Goal: Task Accomplishment & Management: Complete application form

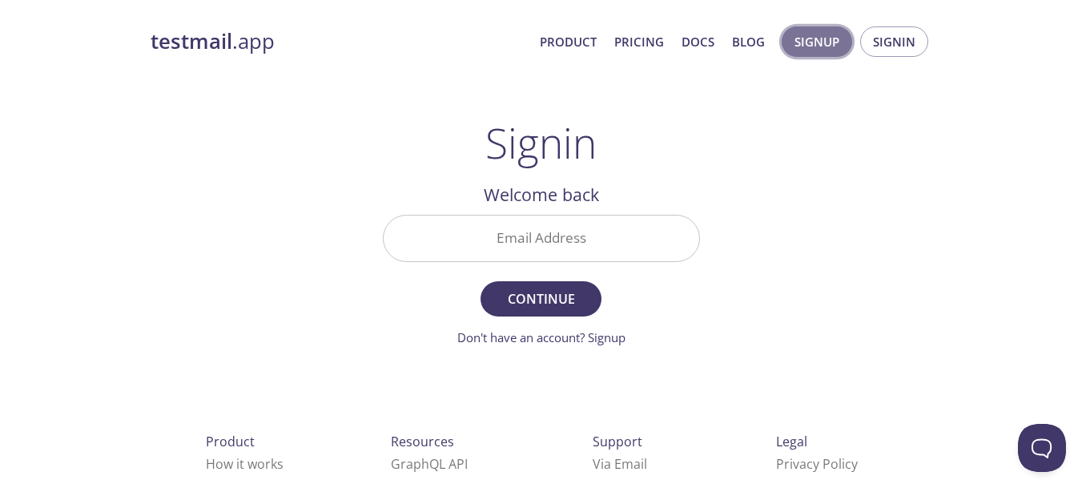
click at [824, 44] on span "Signup" at bounding box center [816, 41] width 45 height 21
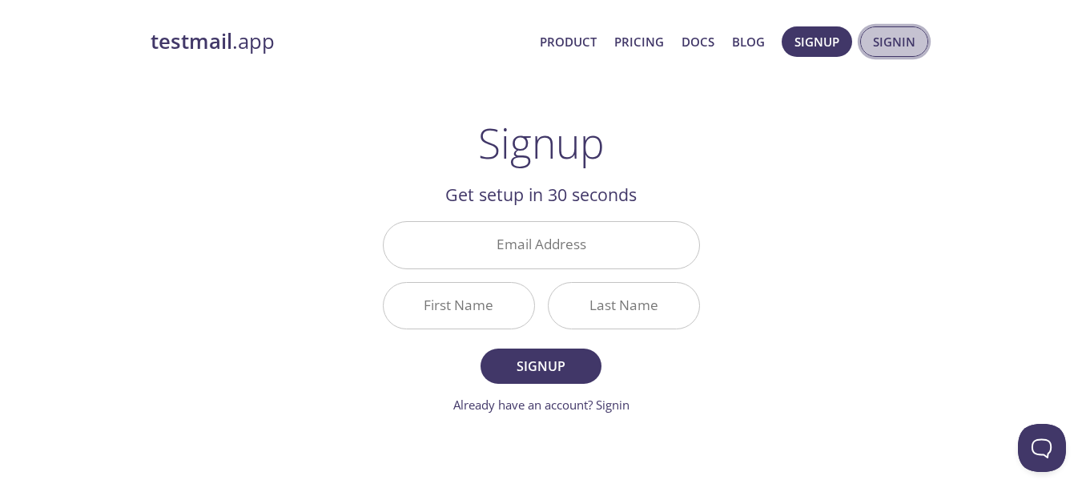
click at [895, 46] on span "Signin" at bounding box center [894, 41] width 42 height 21
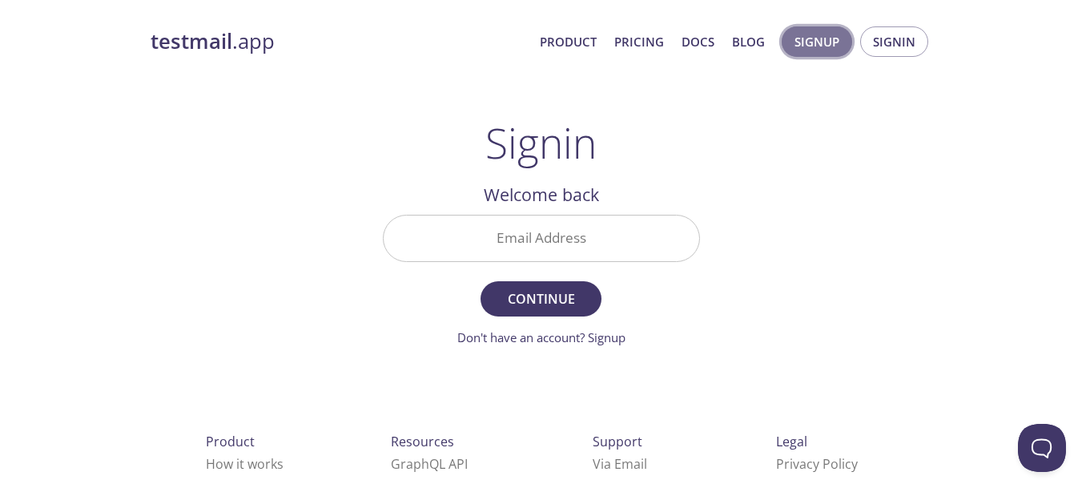
click at [820, 44] on span "Signup" at bounding box center [816, 41] width 45 height 21
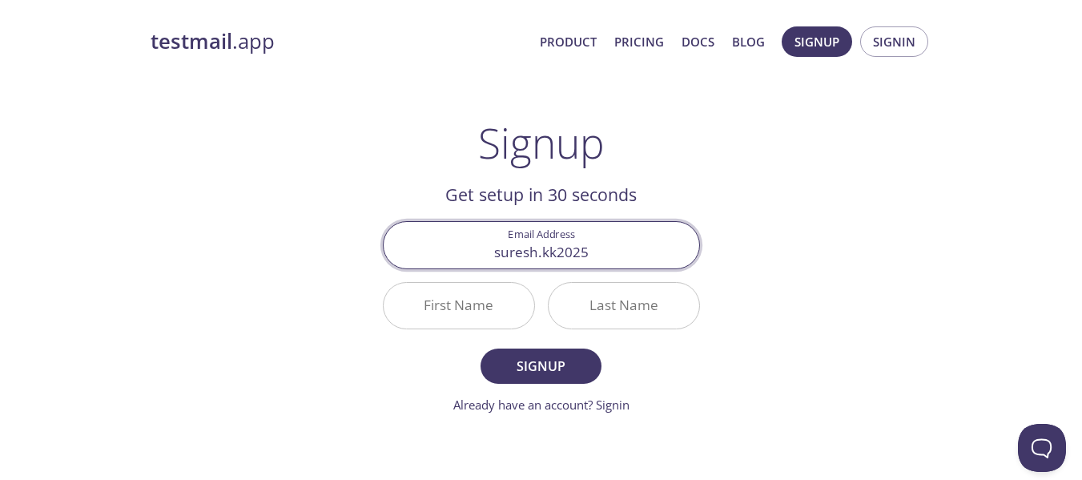
type input "suresh.kk2025"
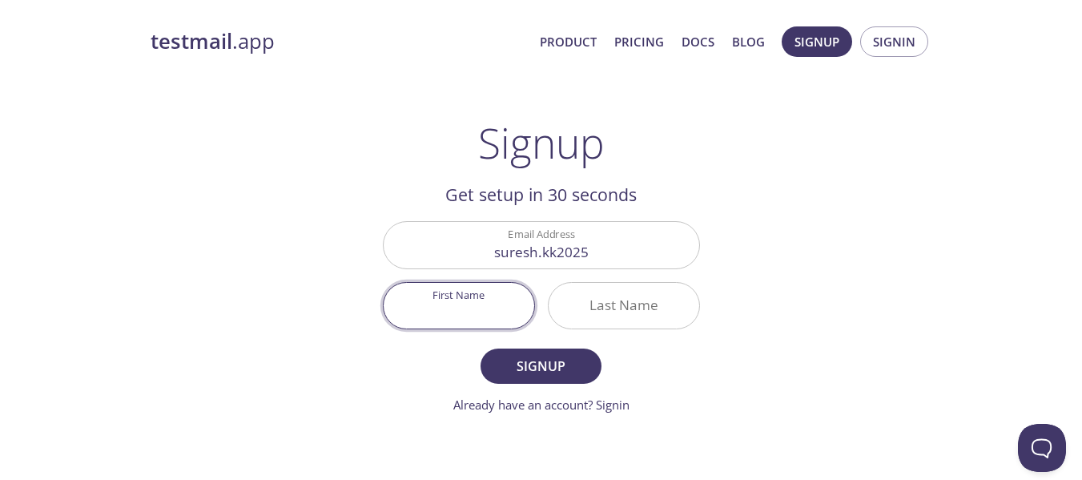
click at [439, 307] on input "First Name" at bounding box center [458, 306] width 150 height 46
type input "Suresh"
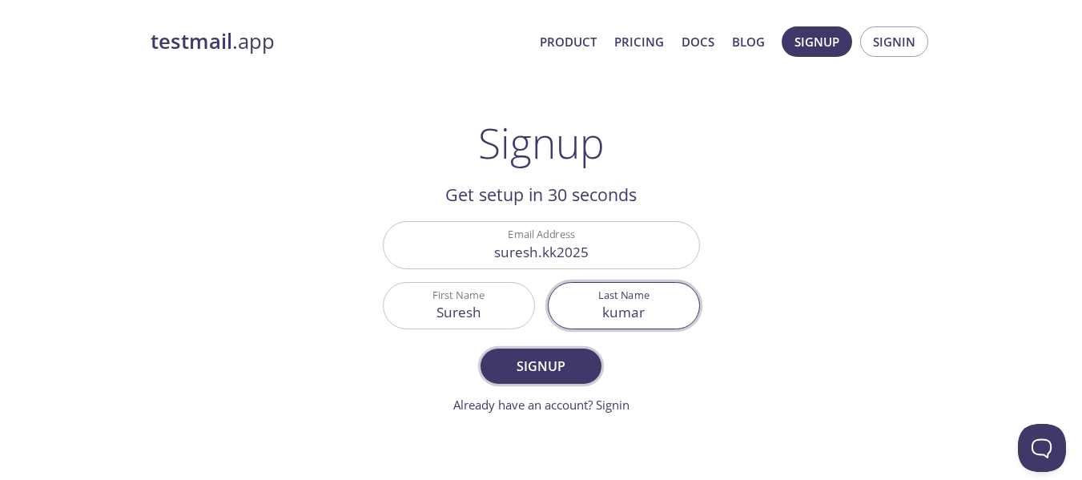
type input "kumar"
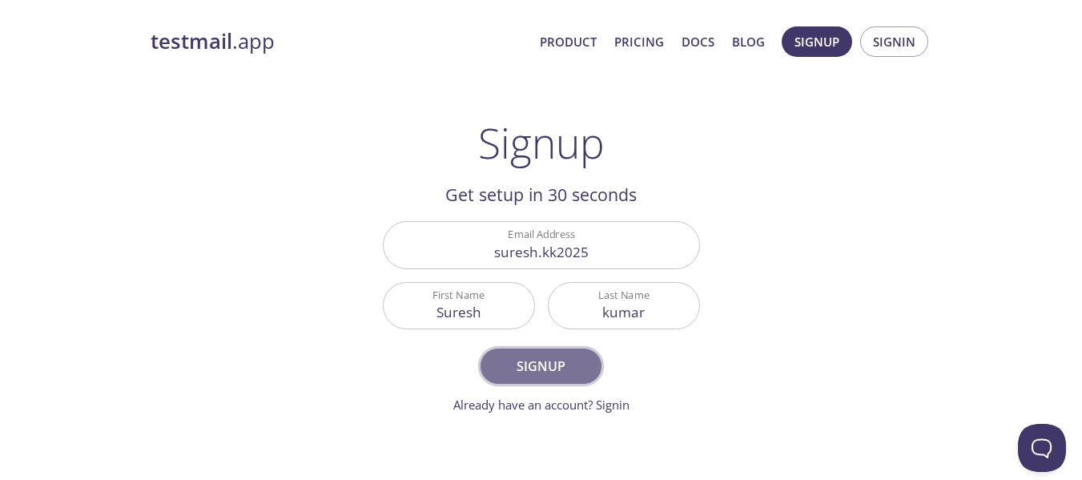
click at [540, 359] on span "Signup" at bounding box center [540, 366] width 85 height 22
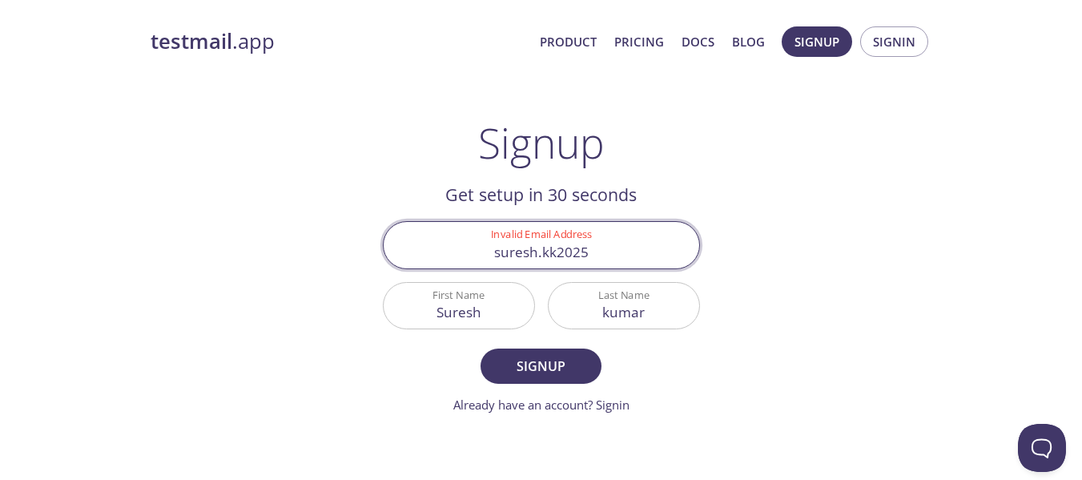
click at [621, 252] on input "suresh.kk2025" at bounding box center [540, 245] width 315 height 46
type input "[EMAIL_ADDRESS][DOMAIN_NAME]"
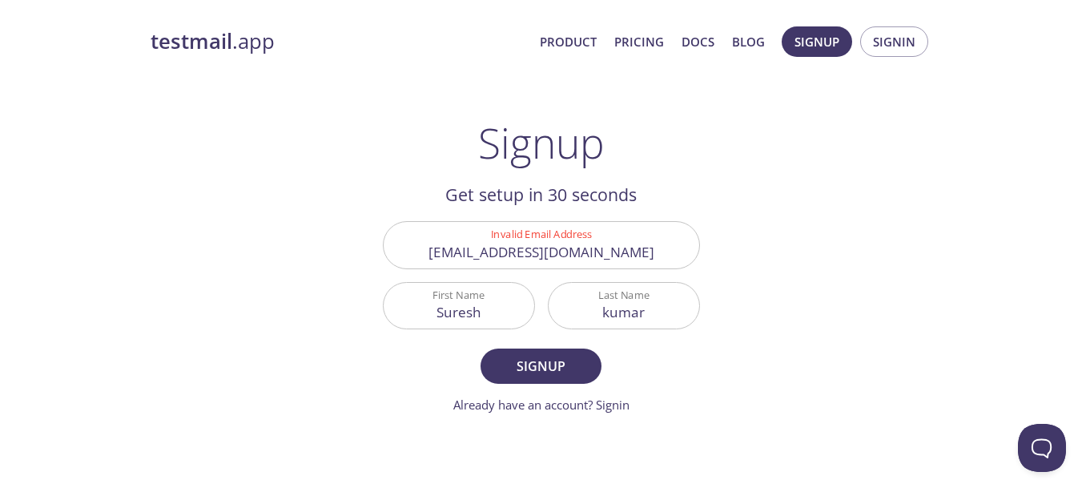
click at [847, 279] on div "testmail .app Product Pricing Docs Blog Signup Signin Signup Get setup in 30 se…" at bounding box center [541, 383] width 820 height 735
click at [515, 373] on span "Signup" at bounding box center [540, 366] width 85 height 22
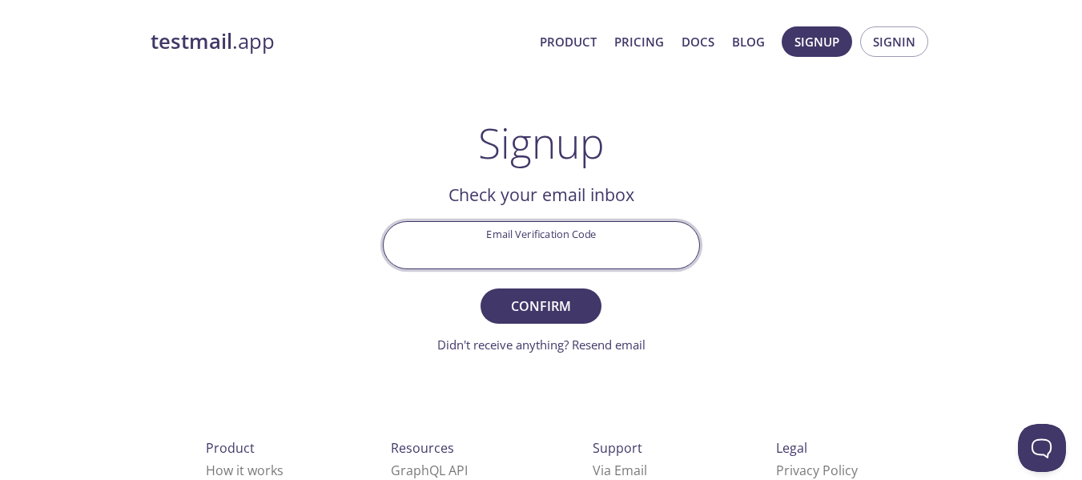
click at [536, 241] on input "Email Verification Code" at bounding box center [540, 245] width 315 height 46
paste input "CDY92SL"
type input "CDY92SL"
click at [564, 304] on span "Confirm" at bounding box center [540, 306] width 85 height 22
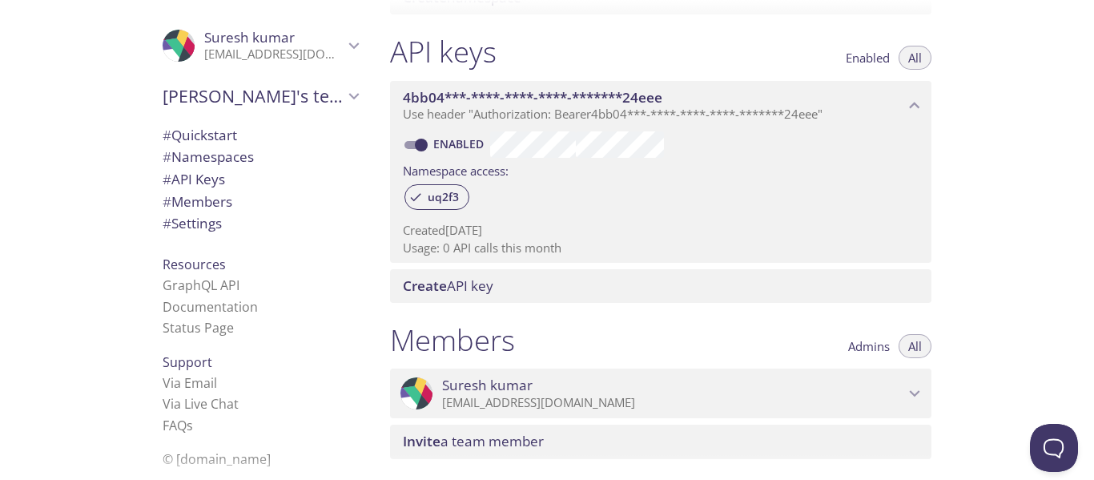
scroll to position [396, 0]
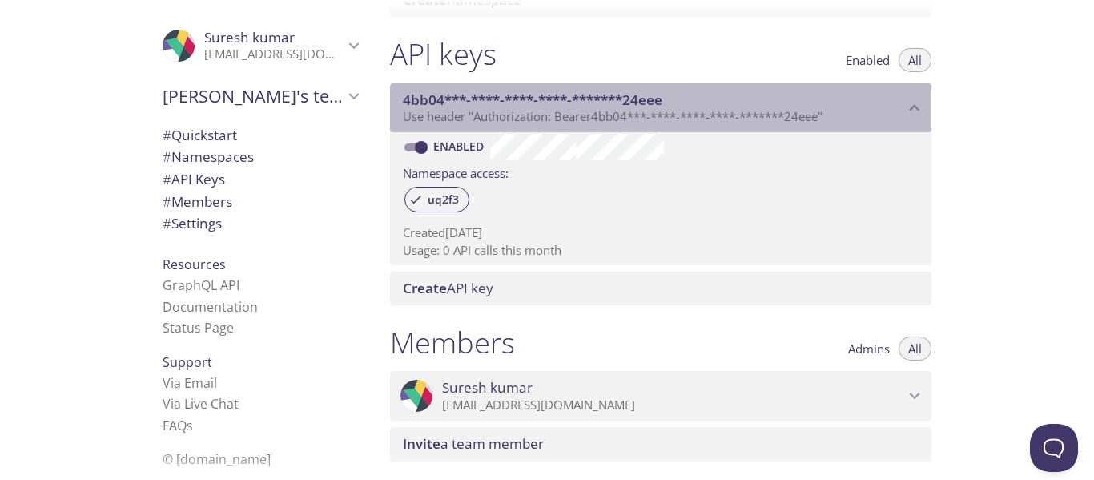
click at [910, 105] on icon "4bb04***-****-****-****-*******24eee API key" at bounding box center [914, 108] width 21 height 21
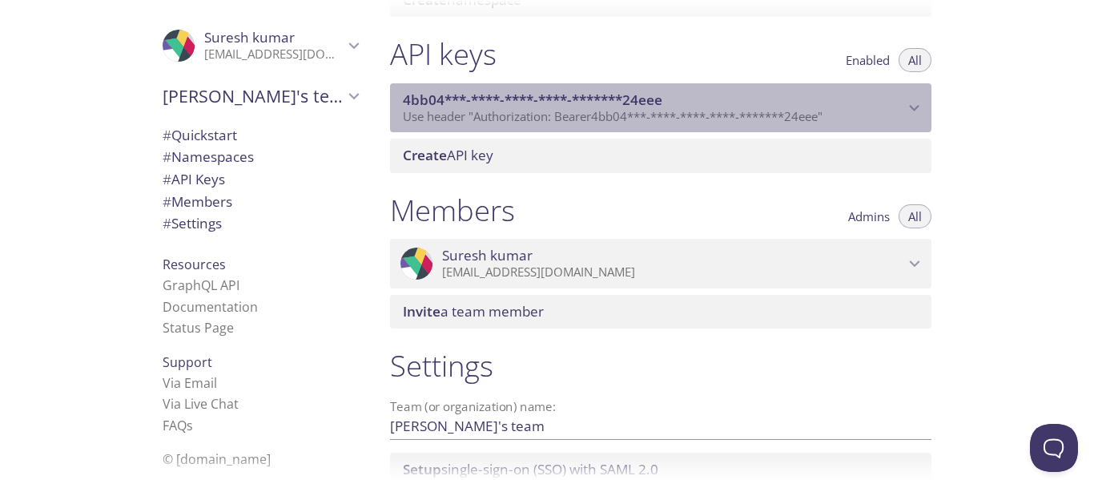
click at [910, 105] on icon "4bb04***-****-****-****-*******24eee API key" at bounding box center [914, 108] width 21 height 21
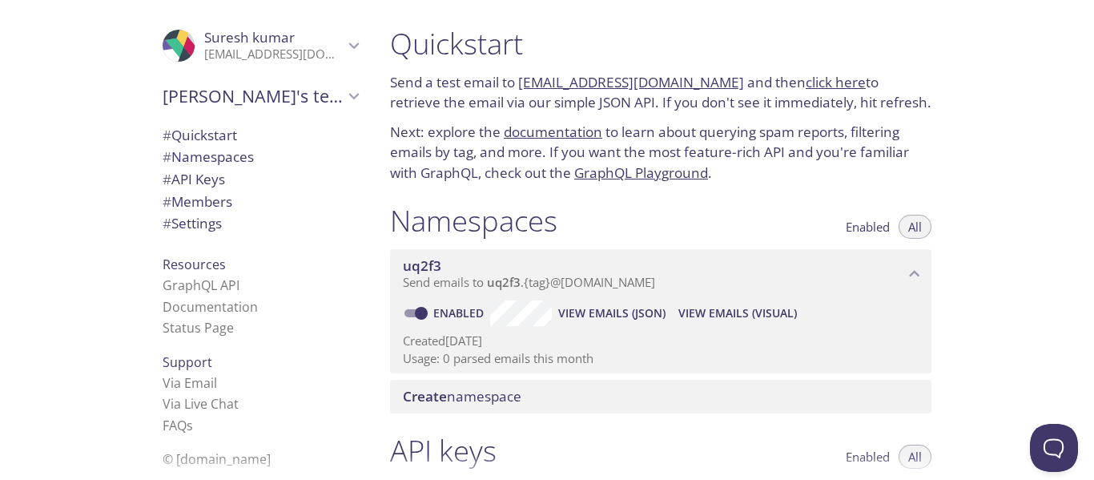
scroll to position [87, 0]
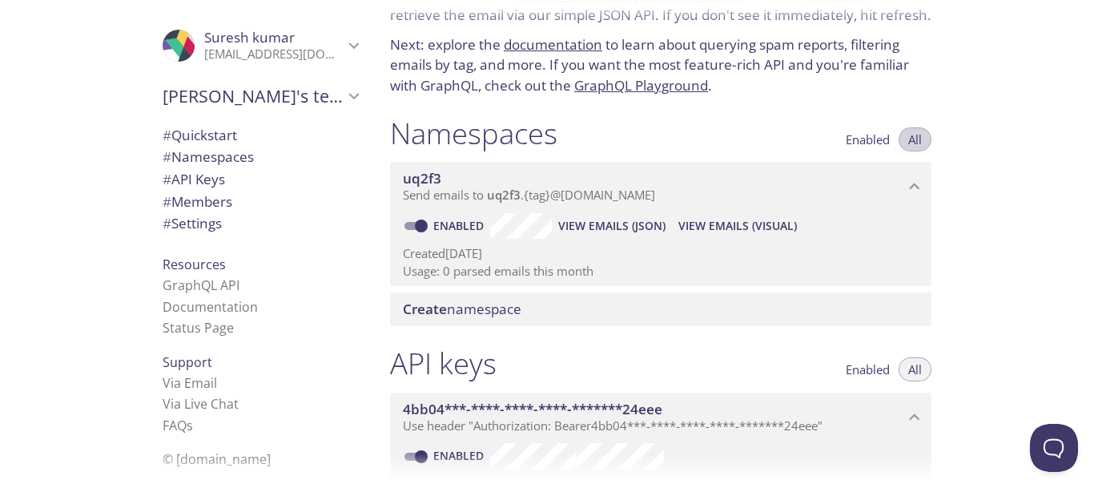
click at [902, 135] on button "All" at bounding box center [914, 139] width 33 height 24
click at [862, 139] on span "Enabled" at bounding box center [867, 139] width 44 height 0
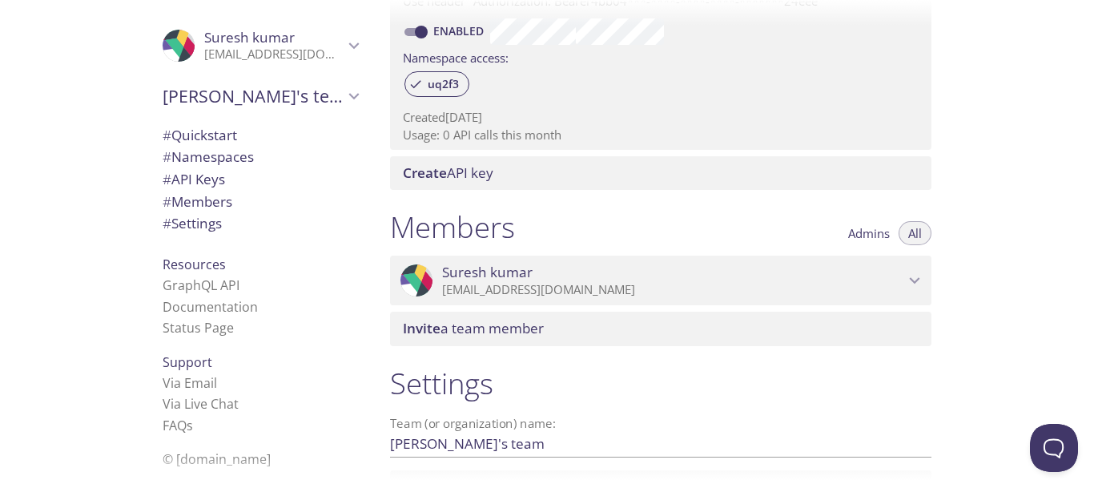
scroll to position [512, 0]
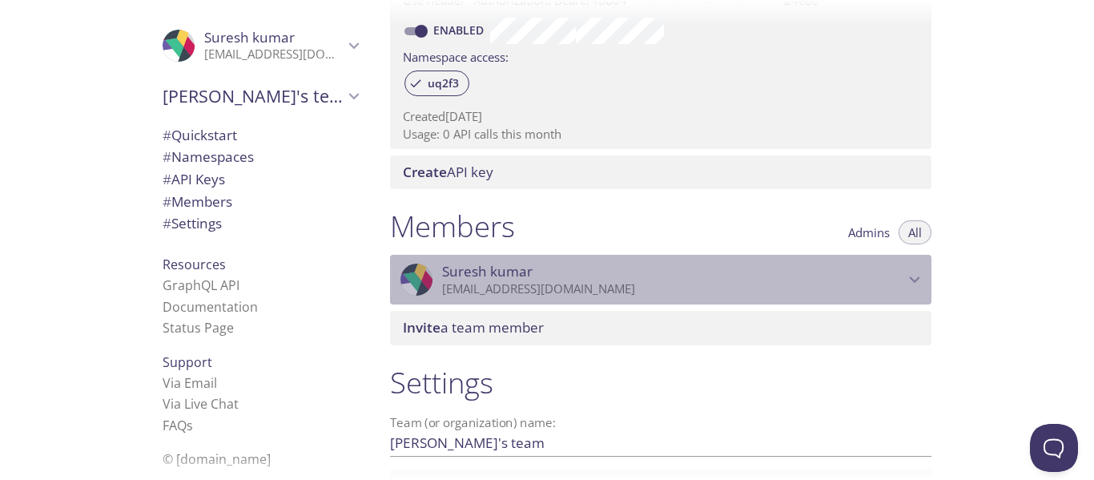
click at [499, 279] on span "[PERSON_NAME]" at bounding box center [487, 272] width 90 height 18
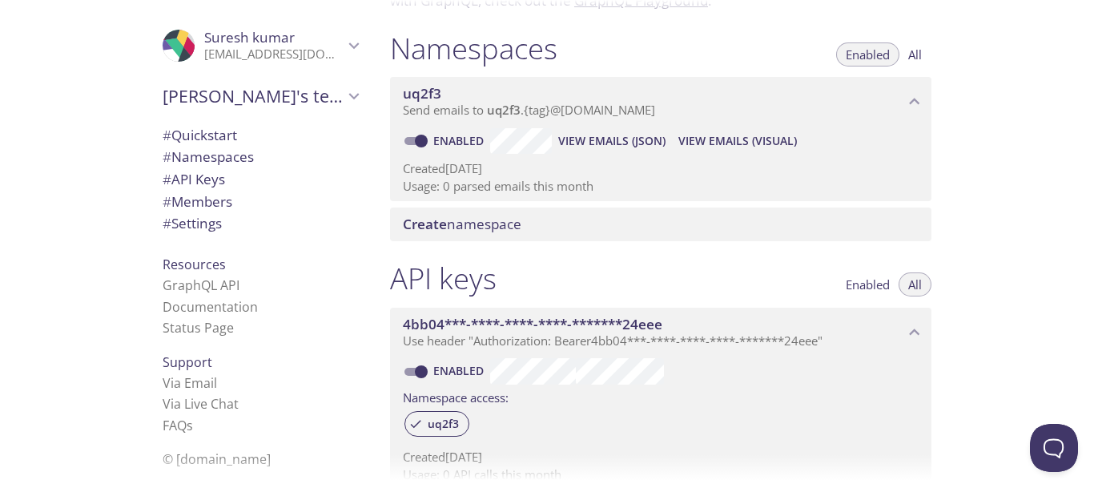
scroll to position [0, 0]
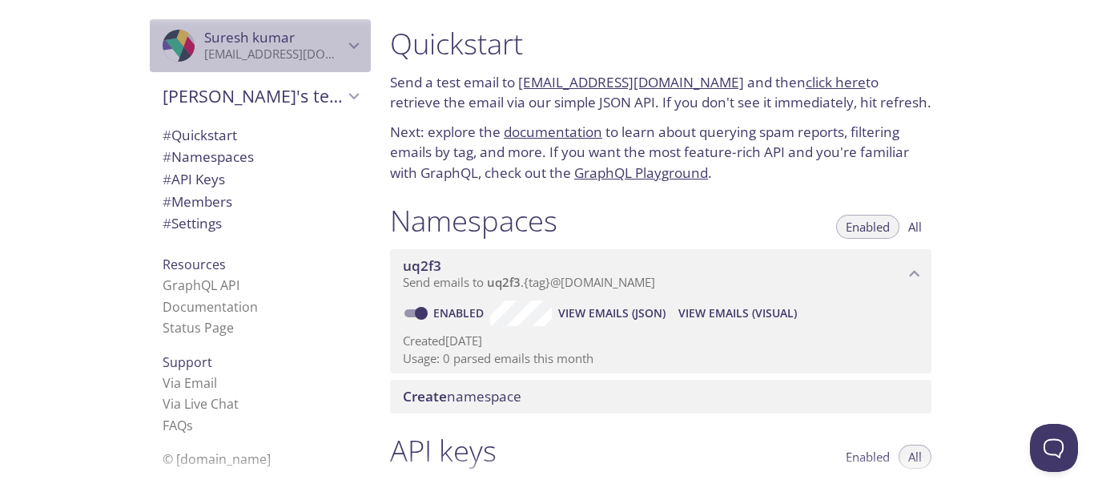
click at [289, 50] on p "[EMAIL_ADDRESS][DOMAIN_NAME]" at bounding box center [273, 54] width 139 height 16
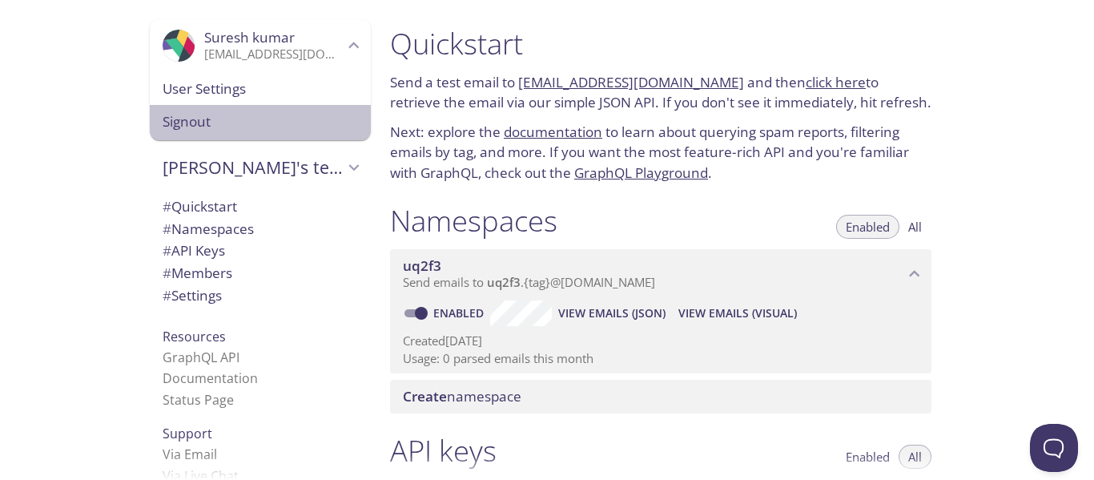
click at [179, 128] on span "Signout" at bounding box center [260, 121] width 195 height 21
